Goal: Transaction & Acquisition: Purchase product/service

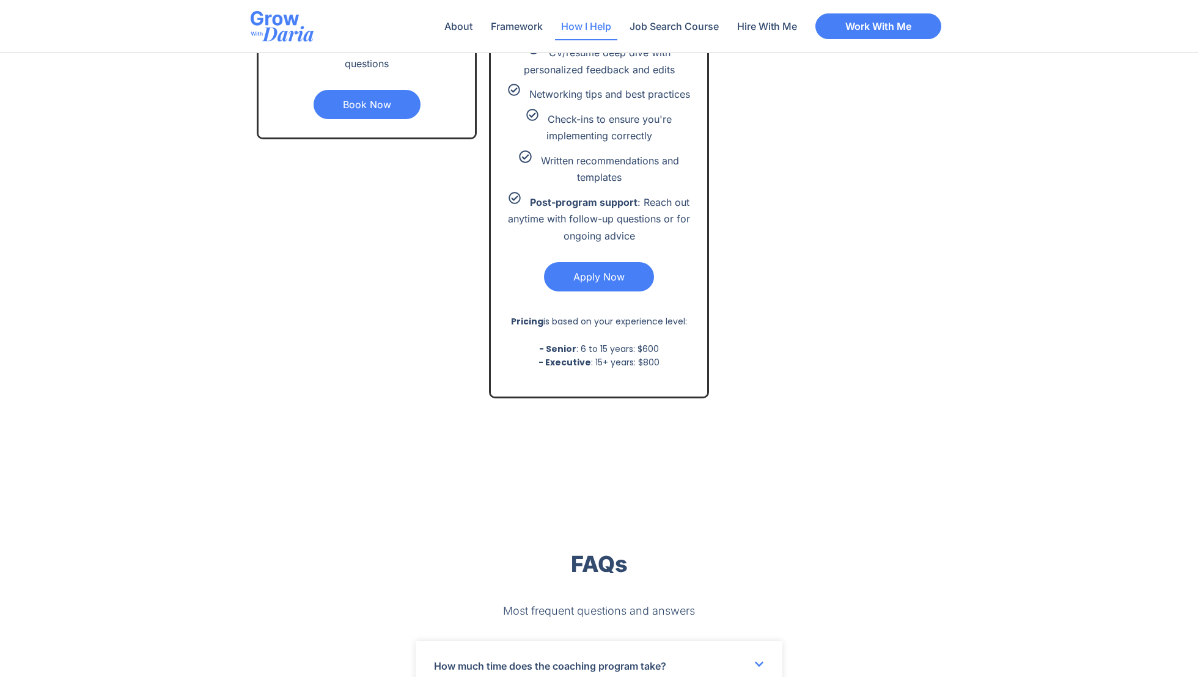
scroll to position [2974, 0]
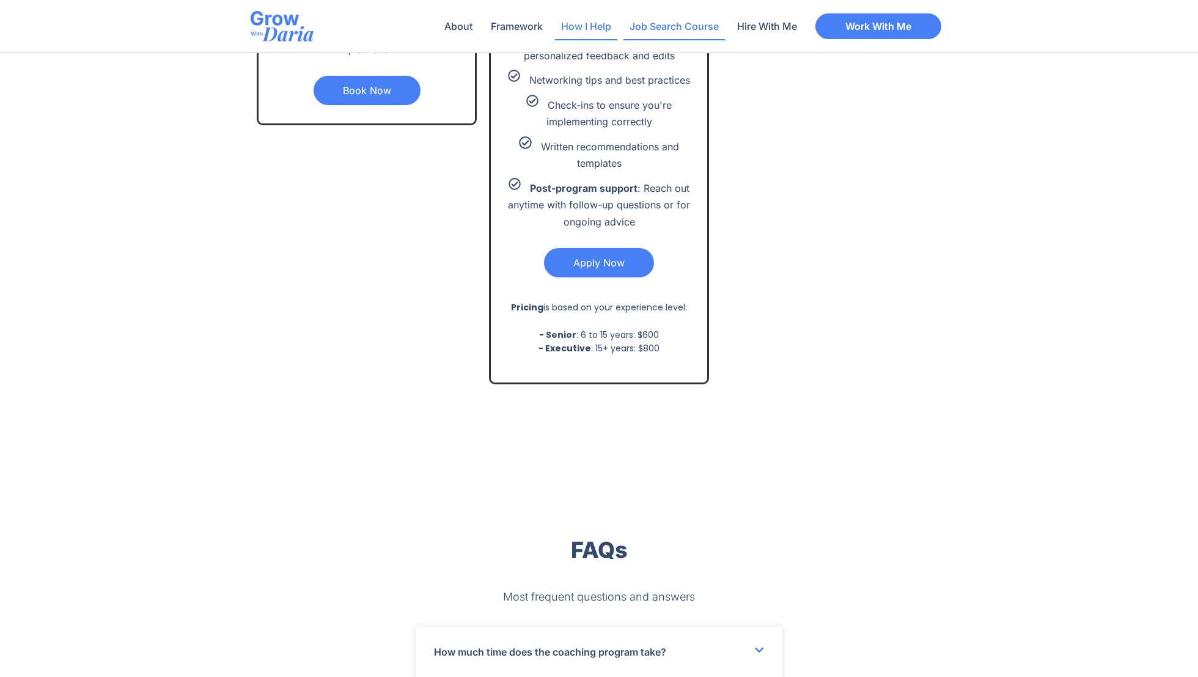
click at [695, 29] on link "Job Search Course" at bounding box center [673, 26] width 101 height 28
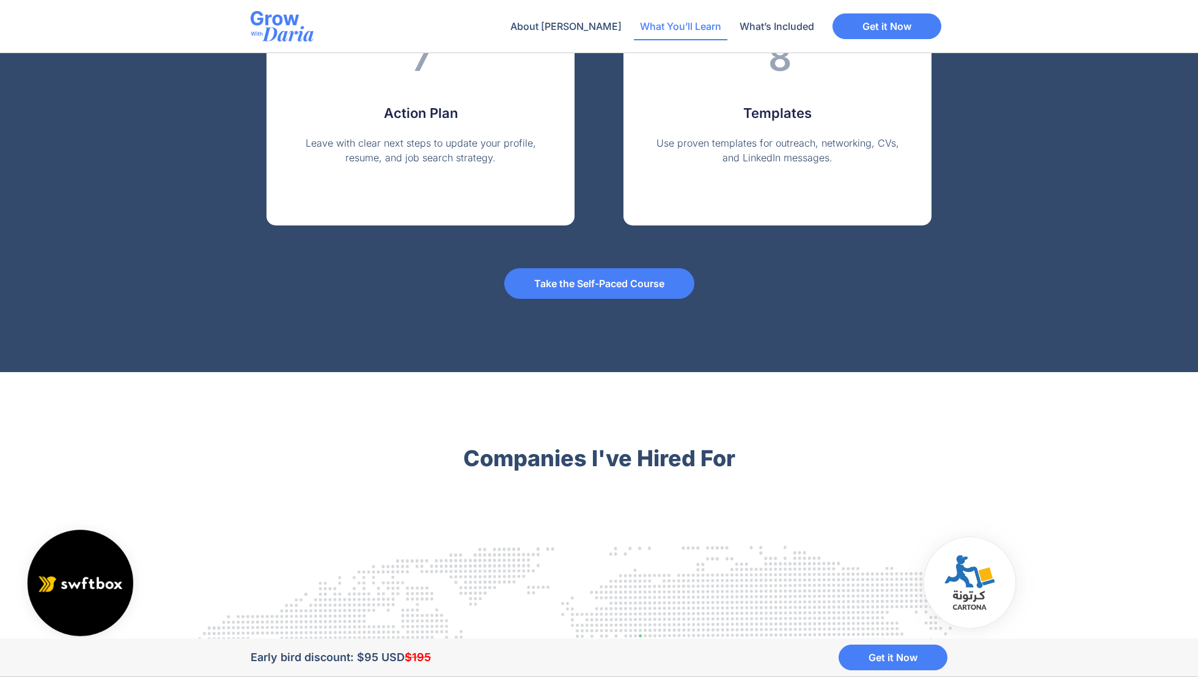
scroll to position [2628, 0]
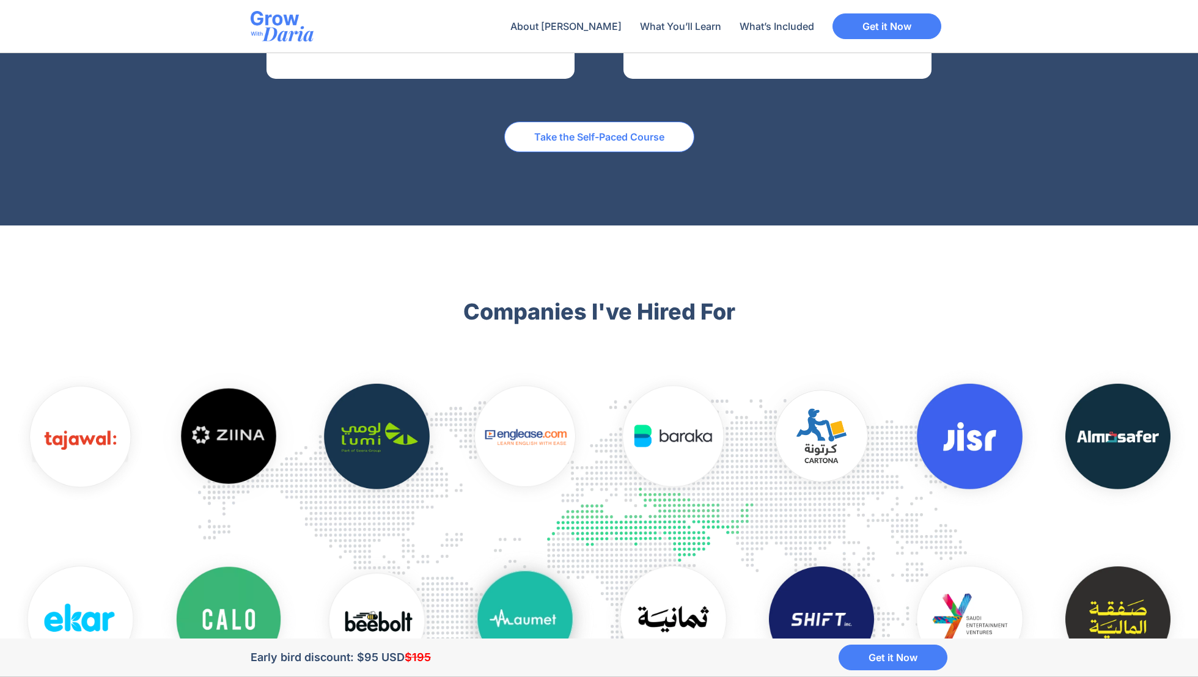
click at [585, 146] on link "Take the Self-Paced Course" at bounding box center [599, 137] width 190 height 31
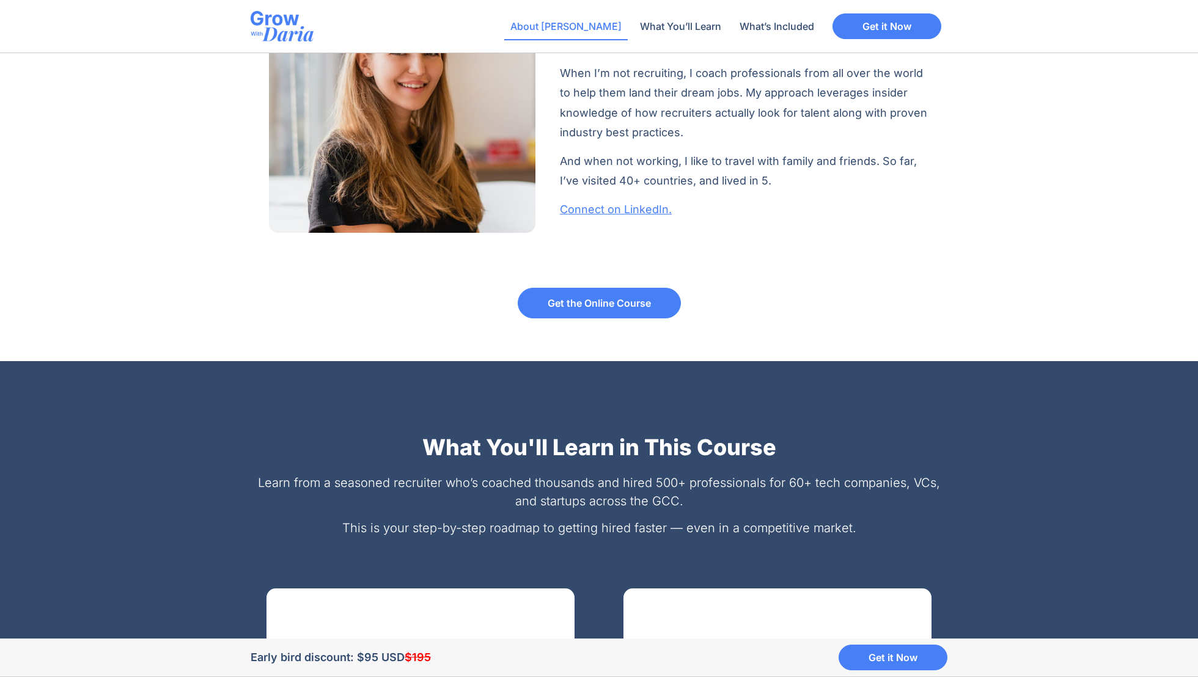
scroll to position [867, 0]
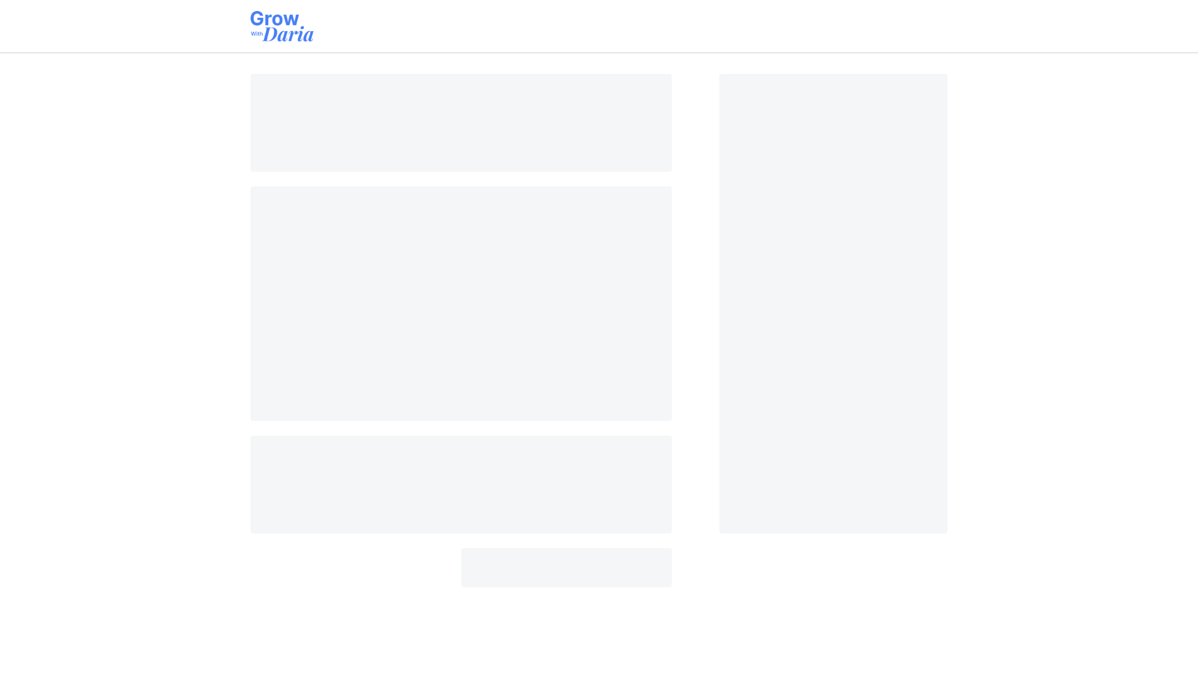
select select "AE"
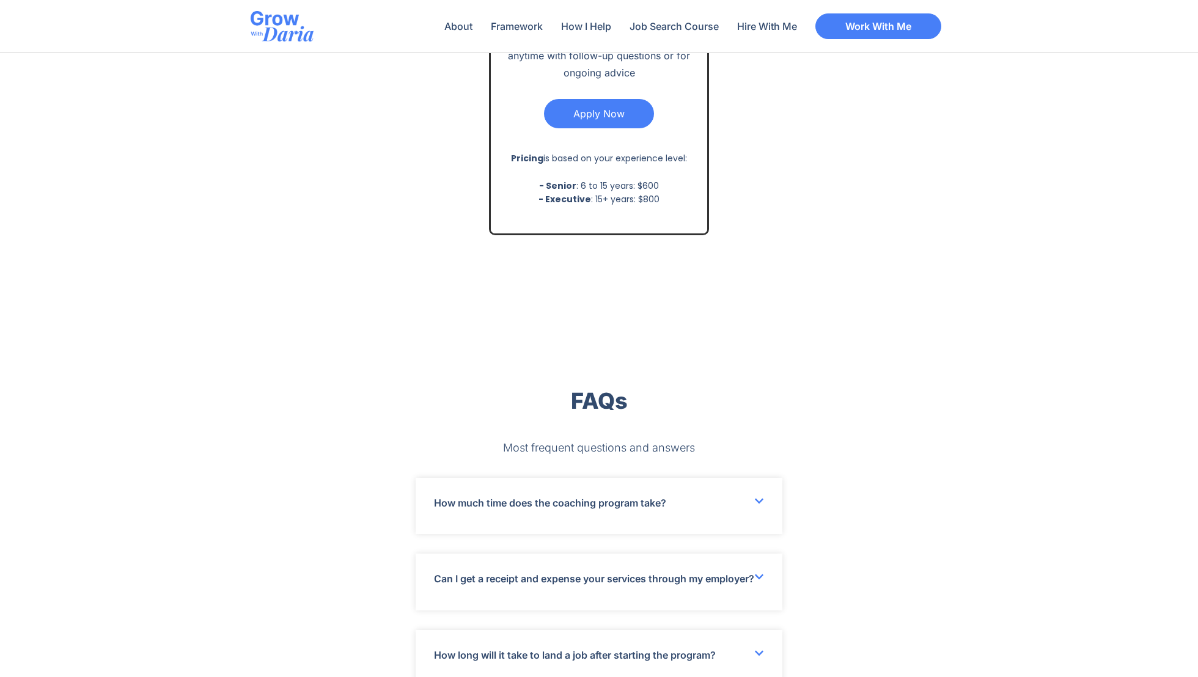
scroll to position [3315, 0]
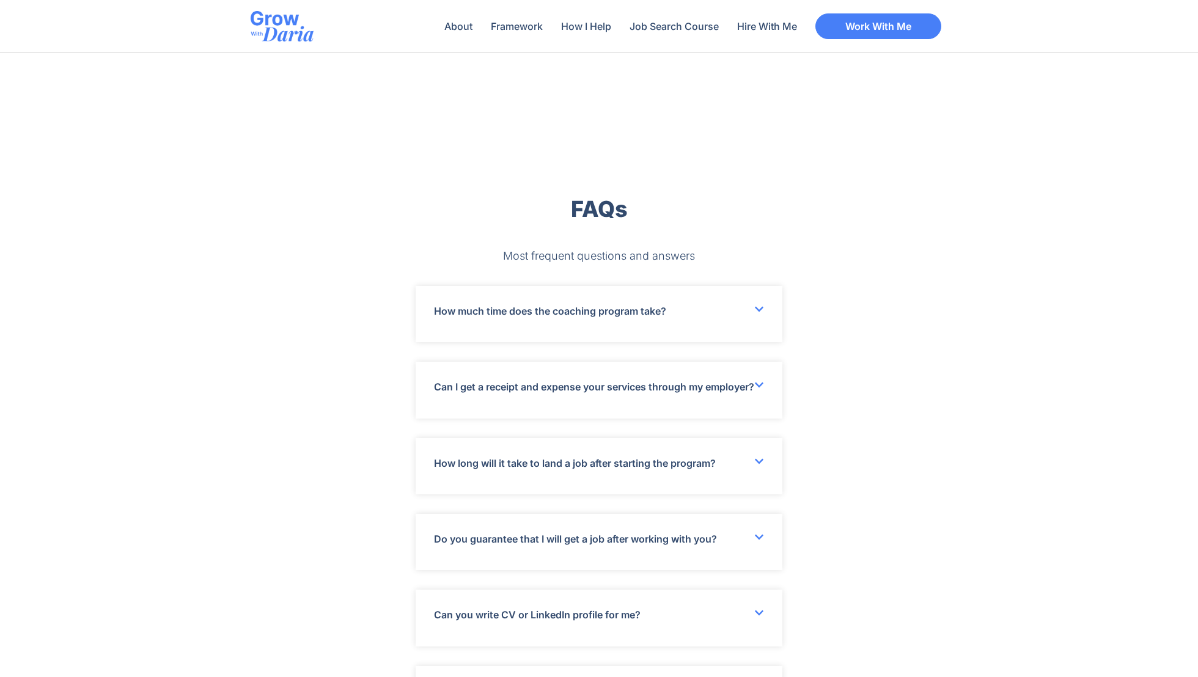
click at [744, 324] on div "How much time does the coaching program take?" at bounding box center [598, 314] width 367 height 56
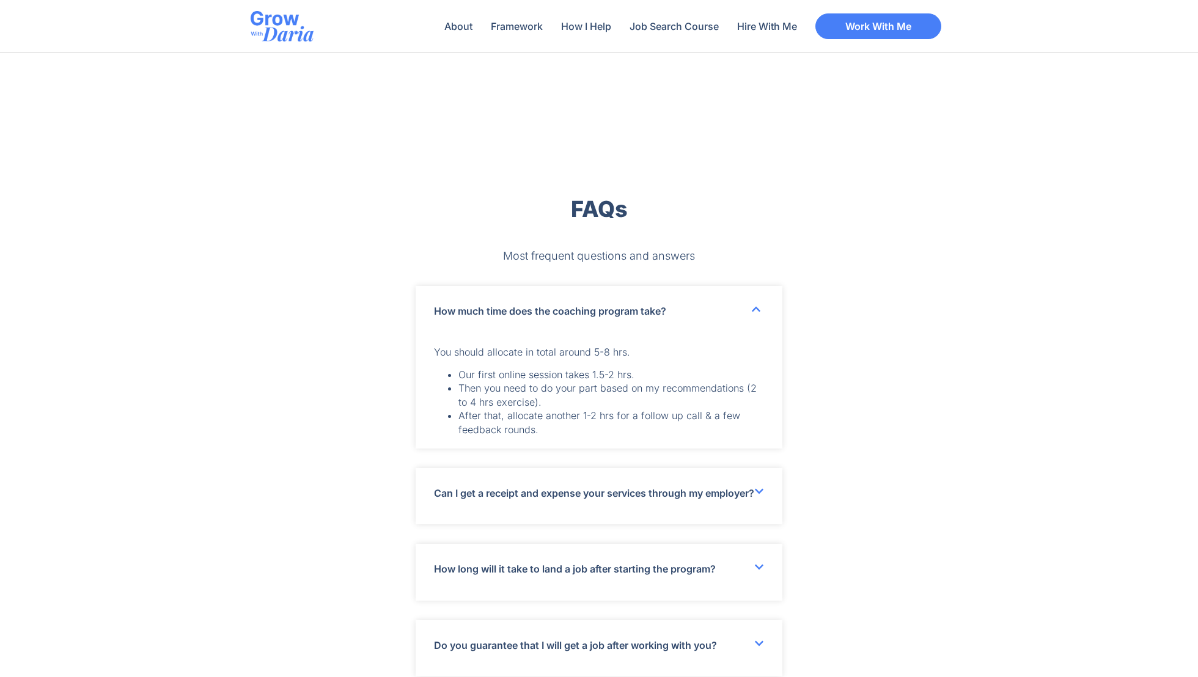
click at [744, 324] on div "How much time does the coaching program take?" at bounding box center [598, 311] width 367 height 50
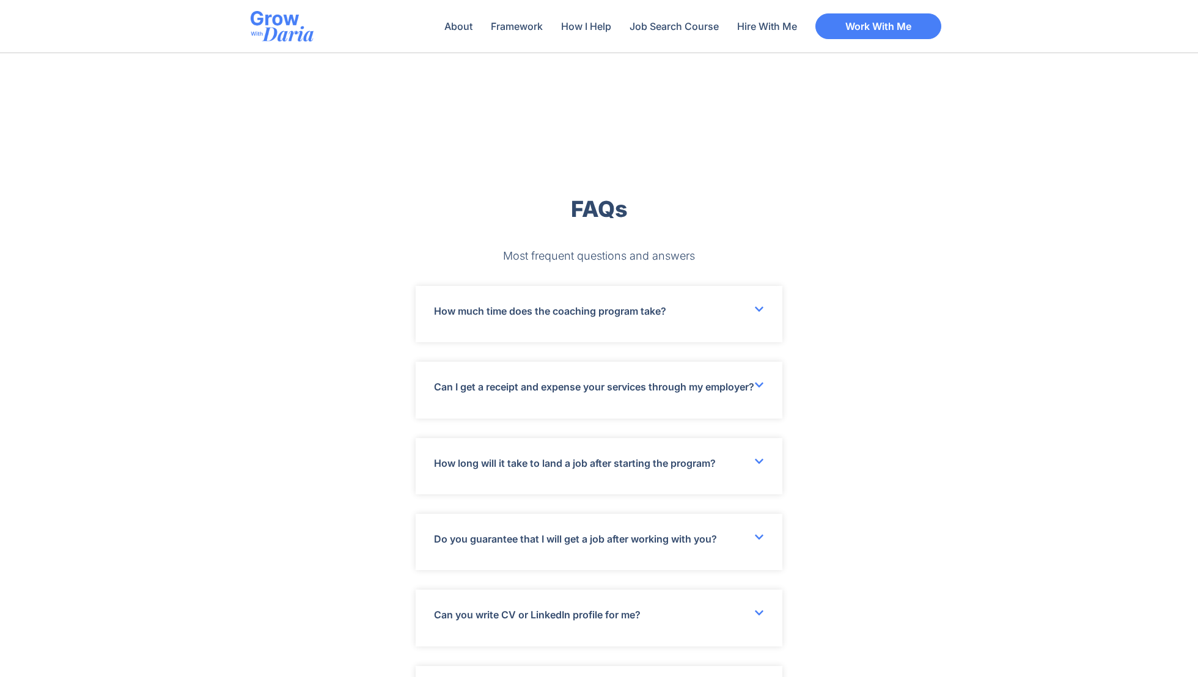
click at [744, 324] on div "How much time does the coaching program take?" at bounding box center [598, 314] width 367 height 56
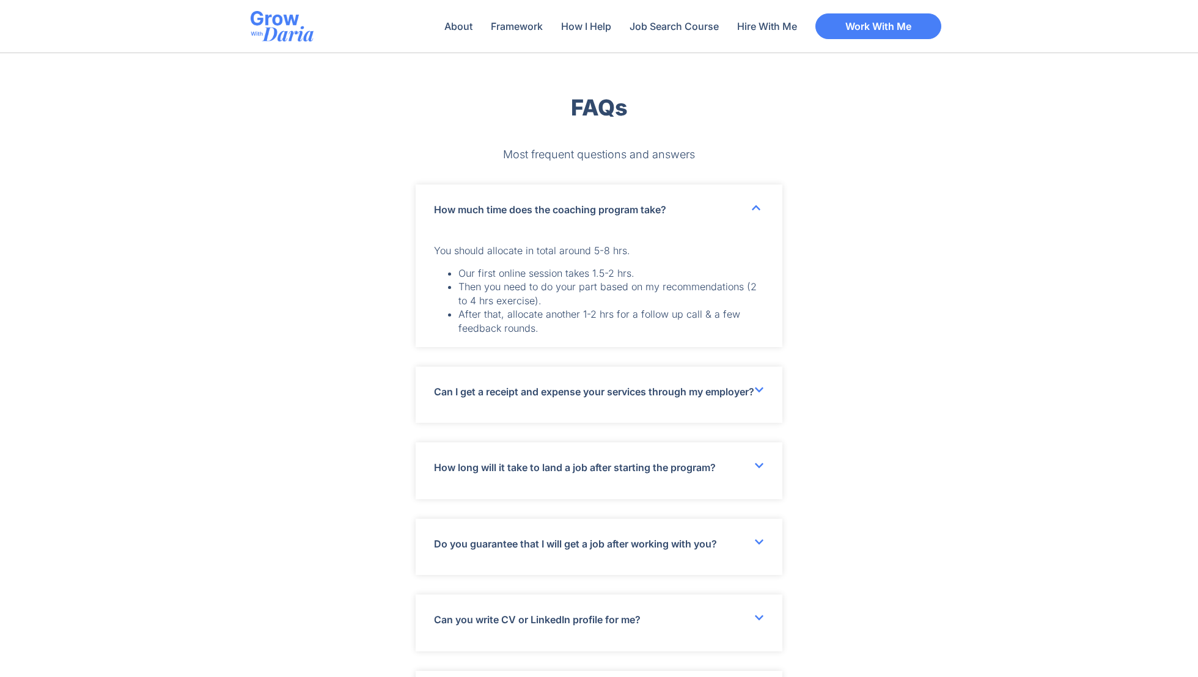
scroll to position [3489, 0]
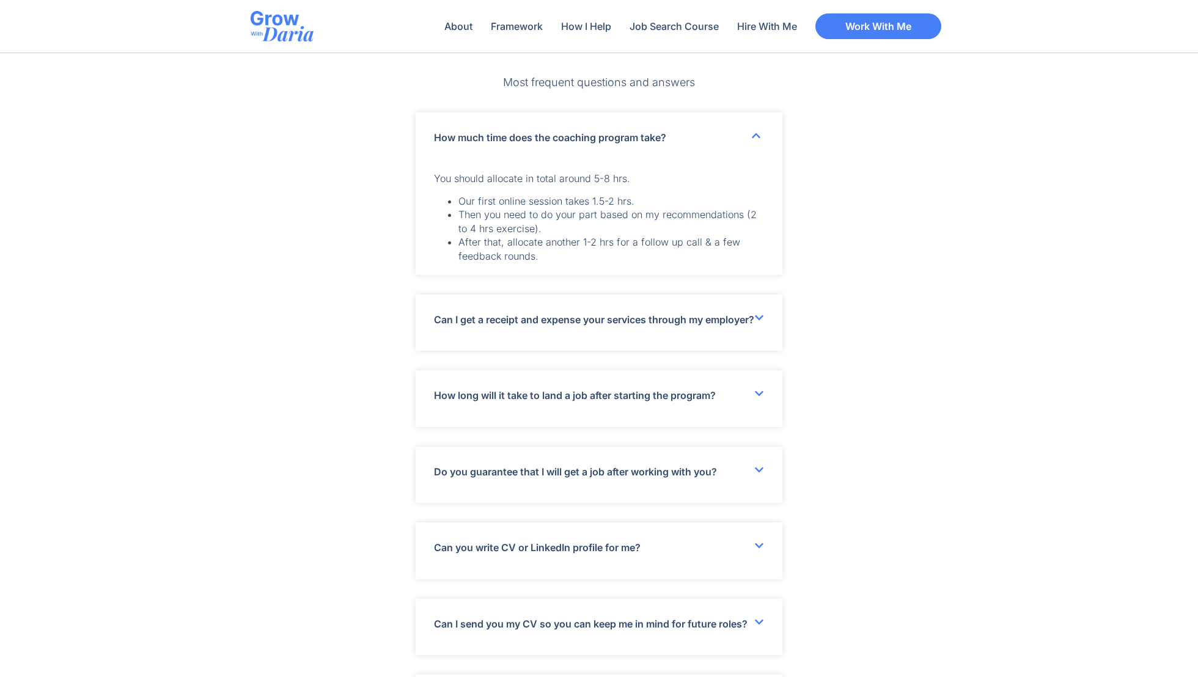
click at [741, 411] on div "How long will it take to land a job after starting the program?" at bounding box center [598, 398] width 367 height 56
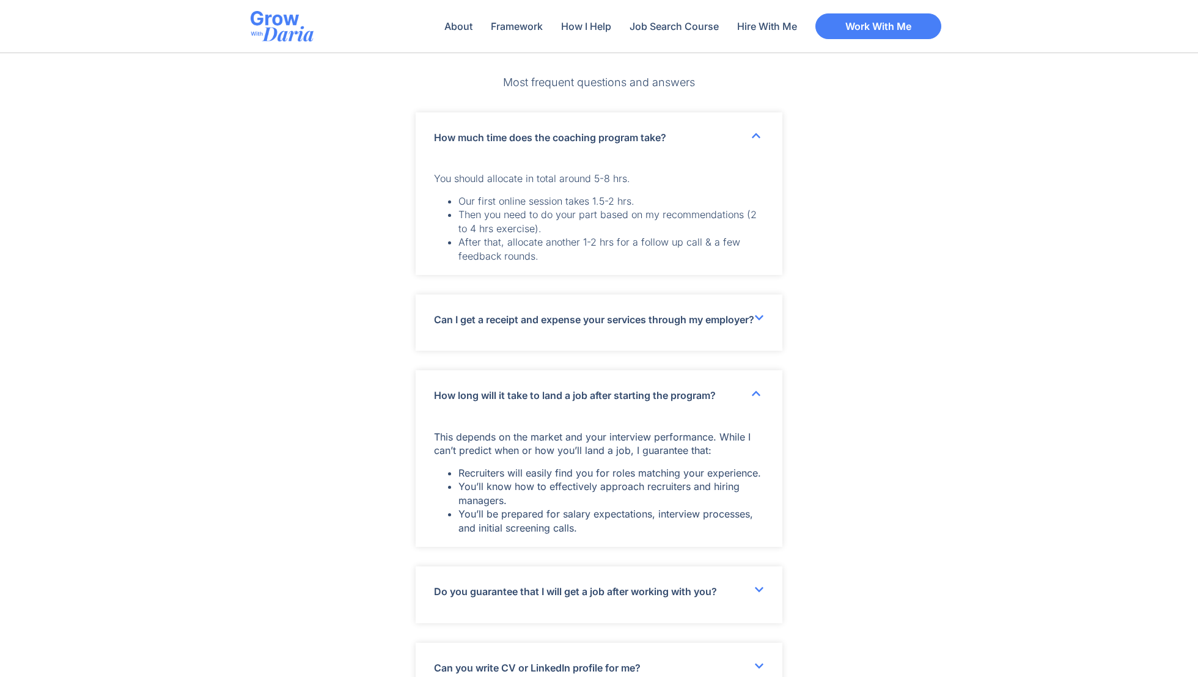
click at [741, 411] on div "How long will it take to land a job after starting the program?" at bounding box center [598, 395] width 367 height 50
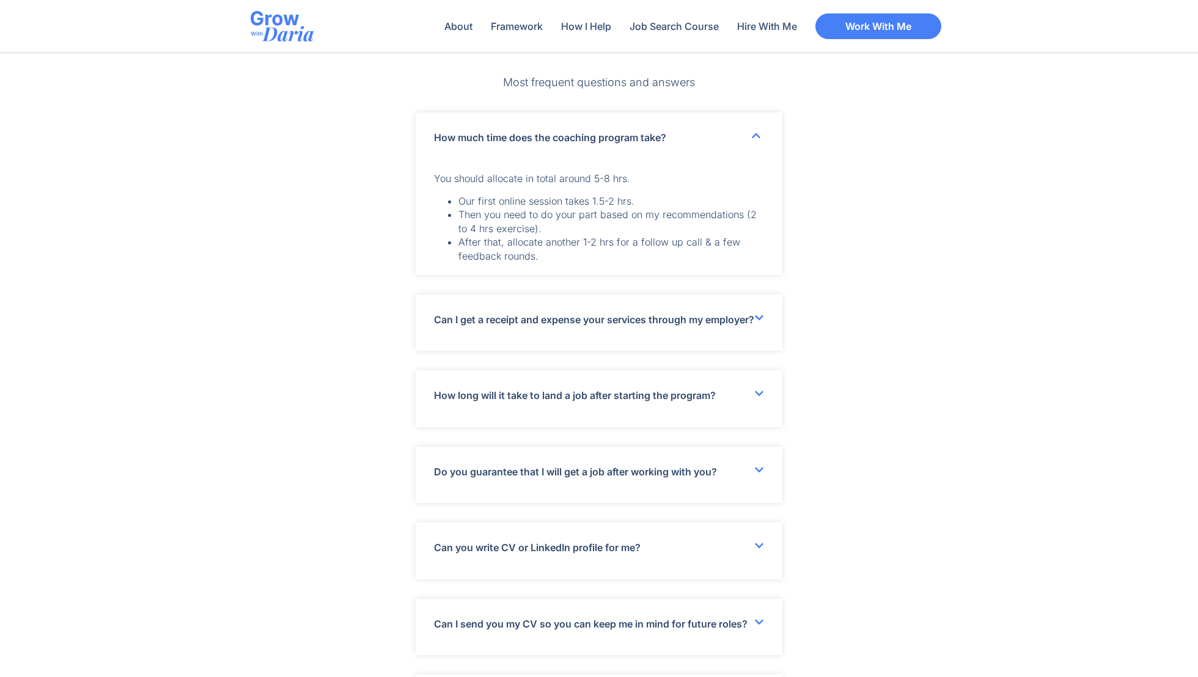
click at [704, 478] on link "Do you guarantee that I will get a job after working with you?" at bounding box center [575, 472] width 283 height 12
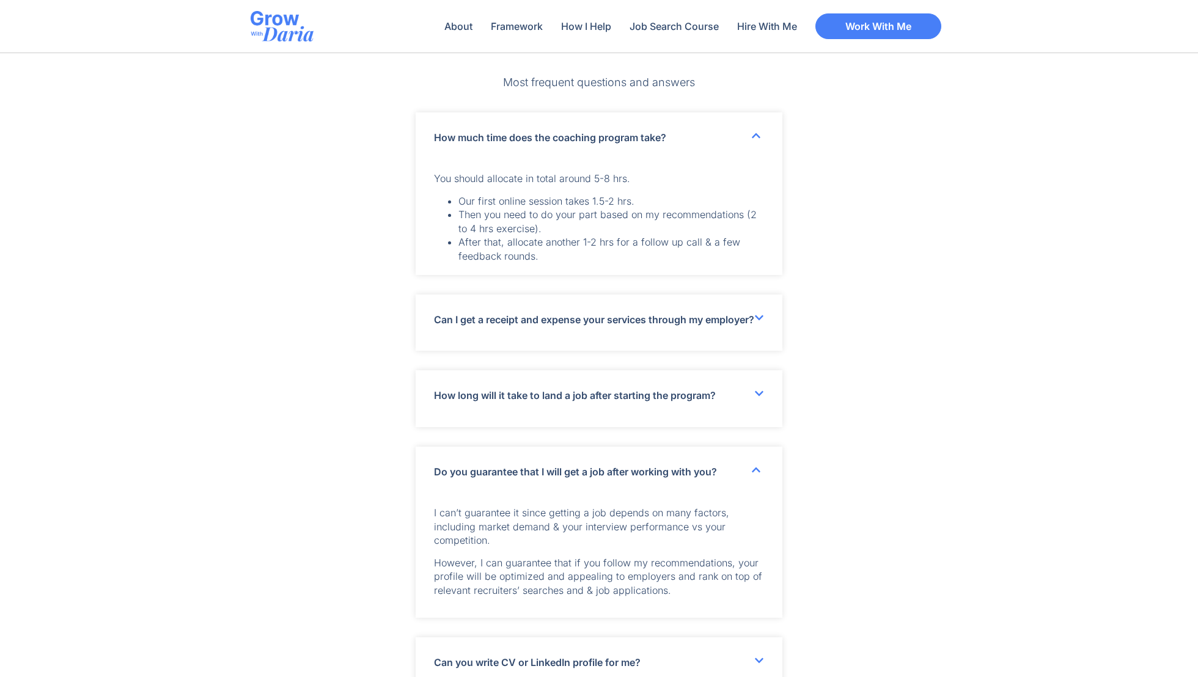
click at [704, 478] on link "Do you guarantee that I will get a job after working with you?" at bounding box center [575, 472] width 283 height 12
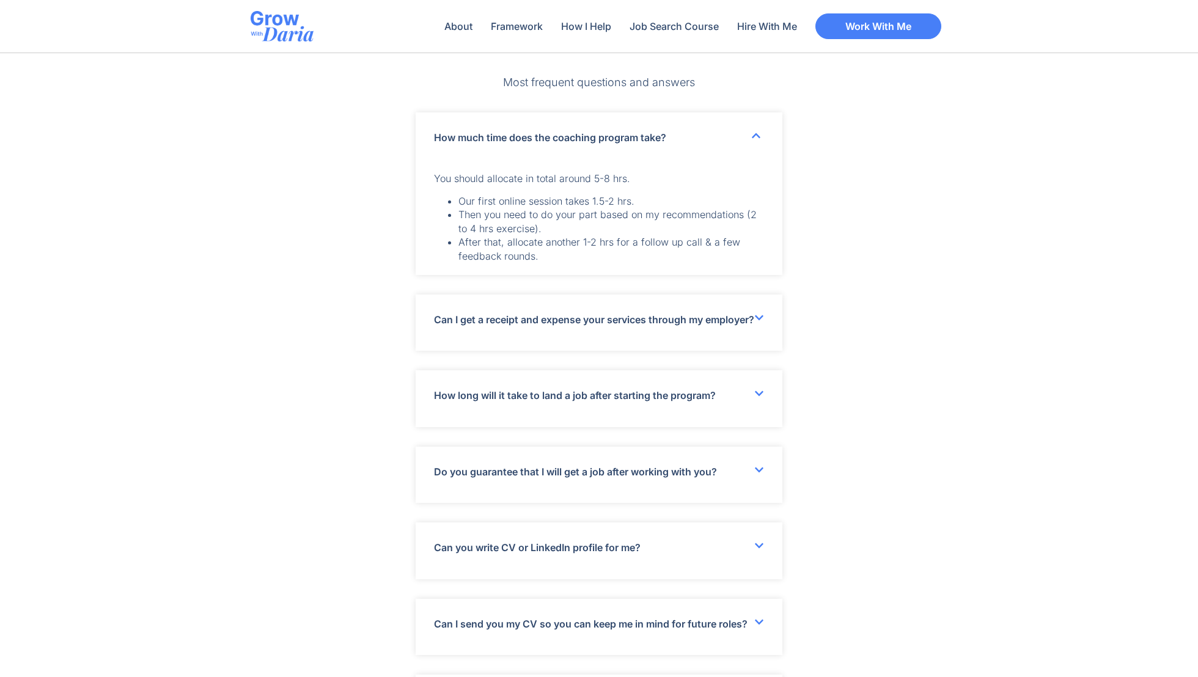
click at [689, 545] on div "Can you write CV or LinkedIn profile for me?" at bounding box center [598, 550] width 367 height 56
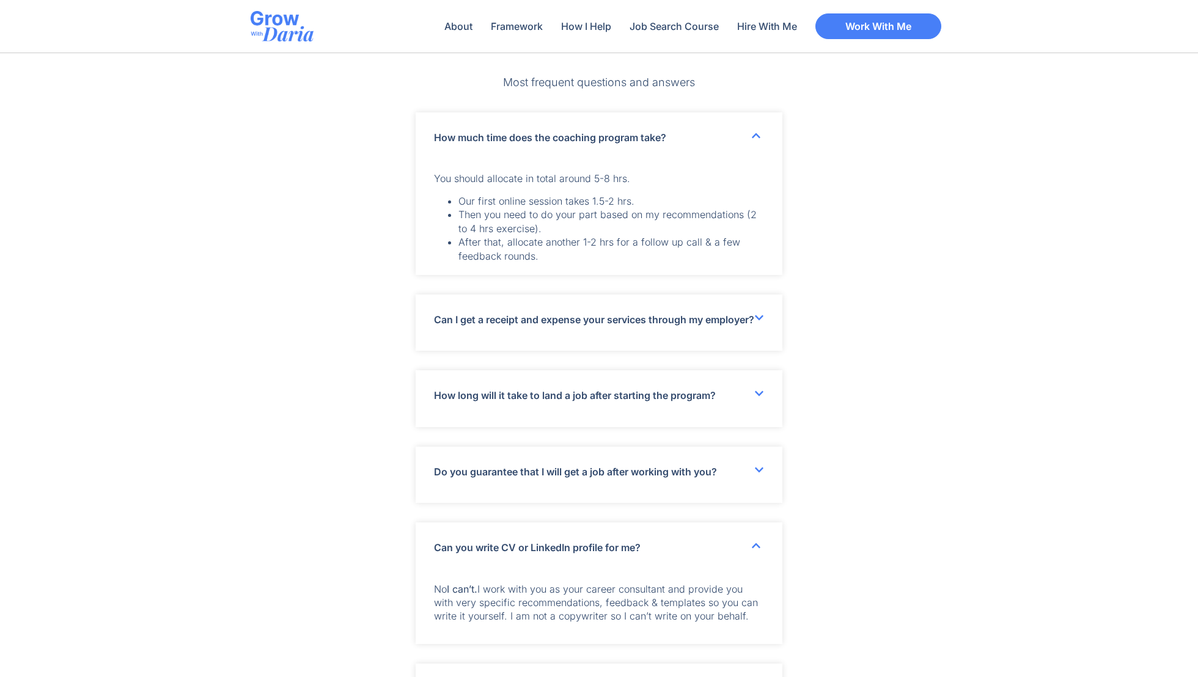
click at [736, 558] on div "Can you write CV or LinkedIn profile for me?" at bounding box center [598, 547] width 367 height 50
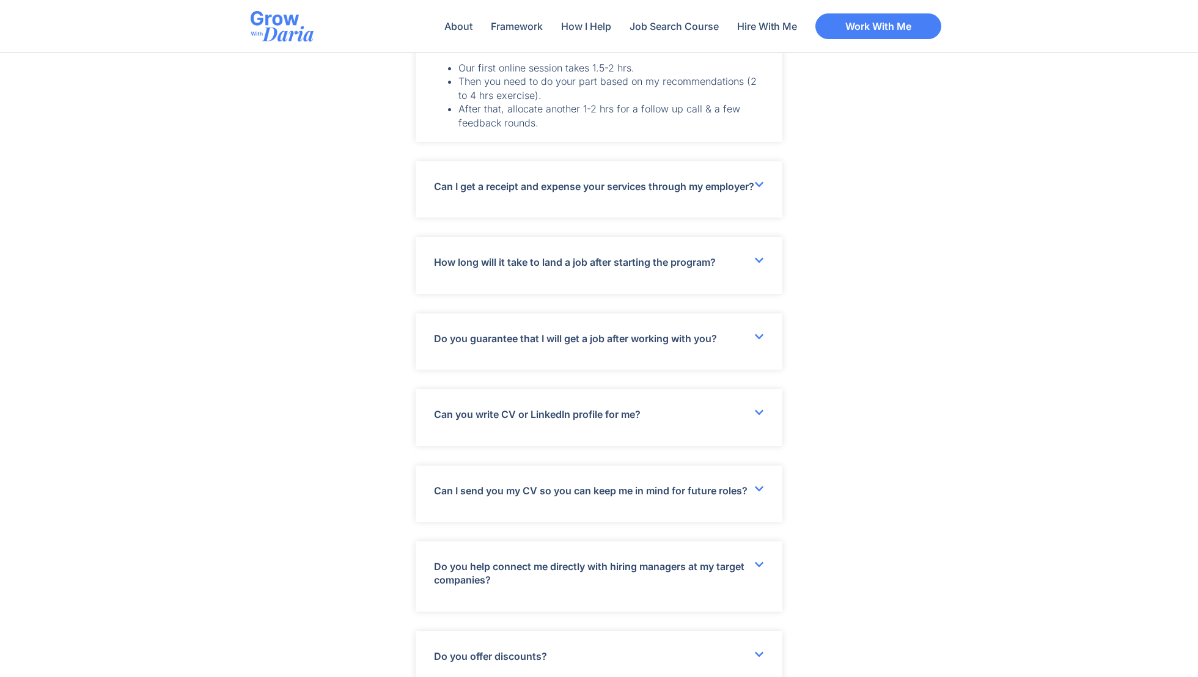
scroll to position [3626, 0]
